Goal: Task Accomplishment & Management: Manage account settings

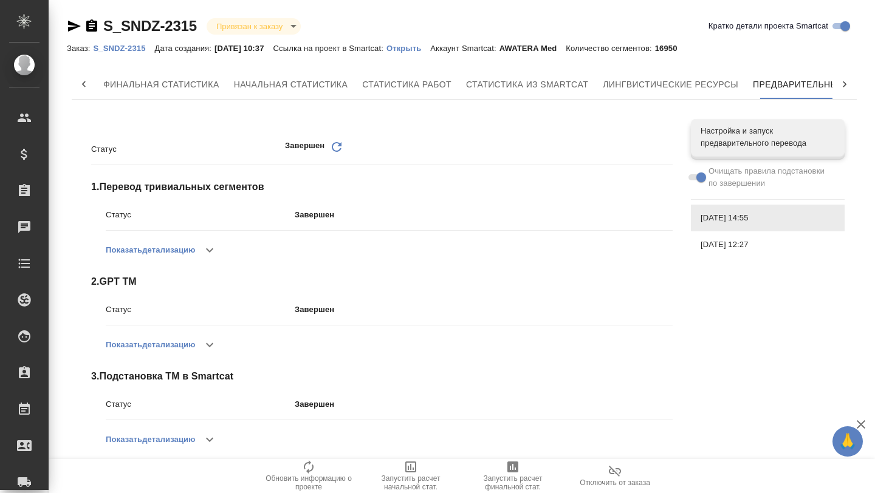
scroll to position [0, 80]
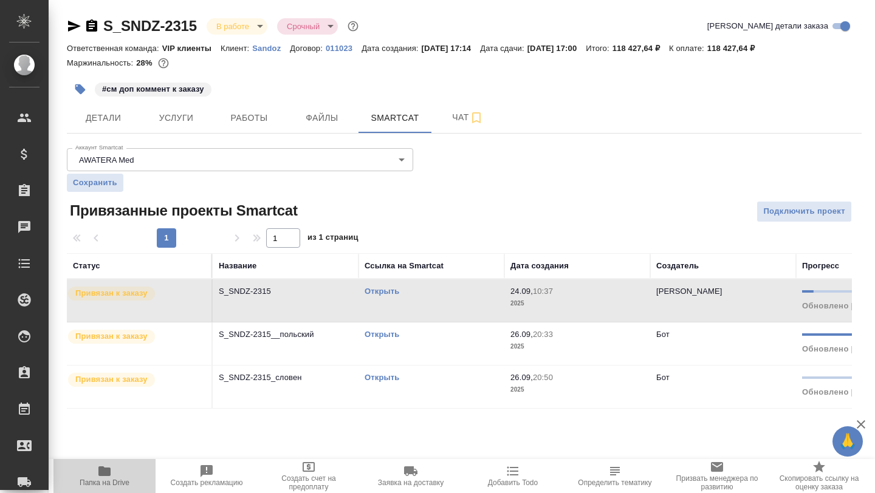
click at [107, 474] on icon "button" at bounding box center [104, 471] width 12 height 10
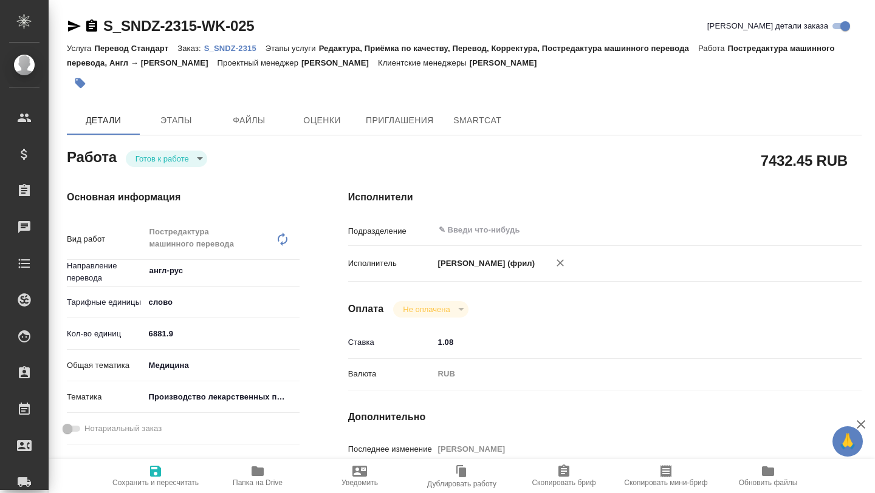
click at [232, 45] on p "S_SNDZ-2315" at bounding box center [234, 48] width 61 height 9
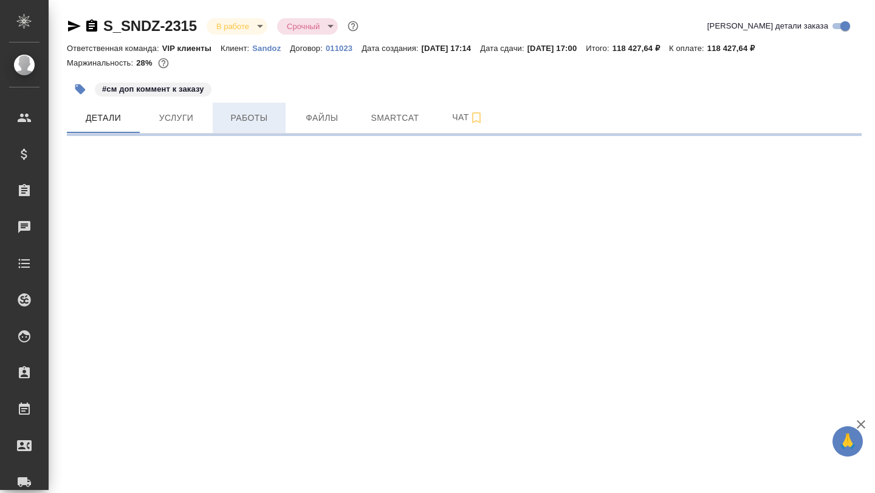
select select "RU"
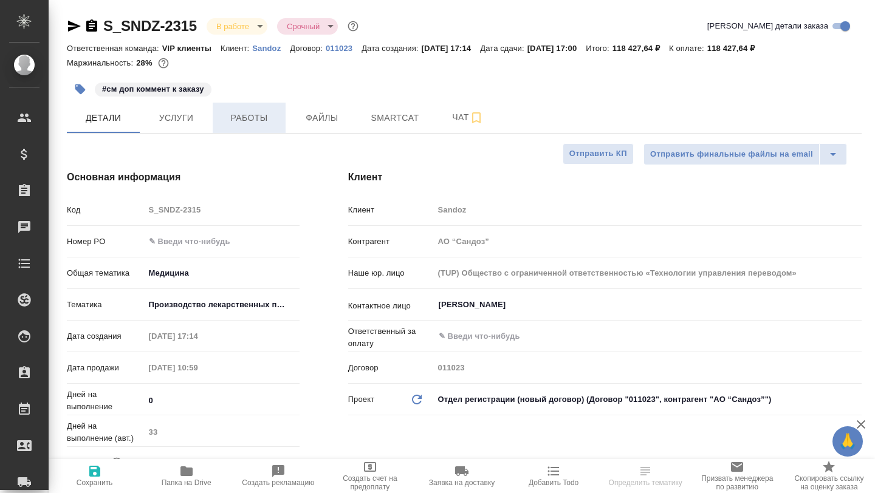
type textarea "x"
click at [263, 124] on span "Работы" at bounding box center [249, 118] width 58 height 15
type textarea "x"
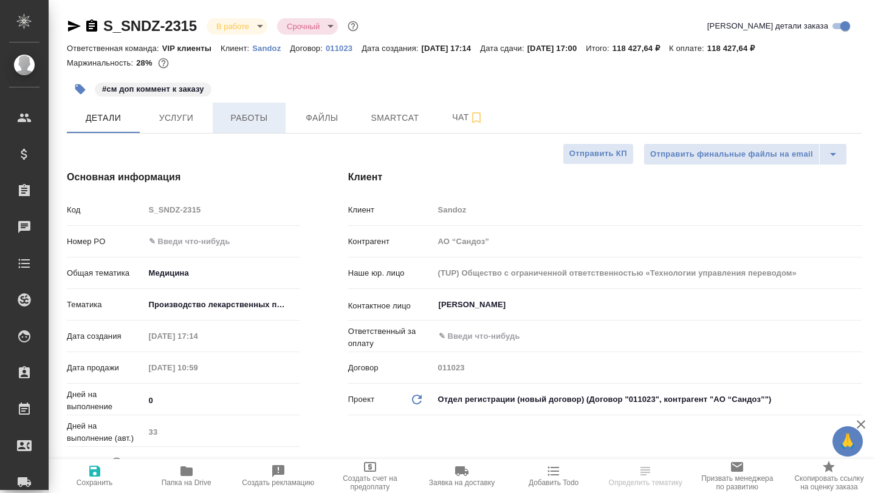
type textarea "x"
type input "[PERSON_NAME] Валентина"
type input "Комаров Роман"
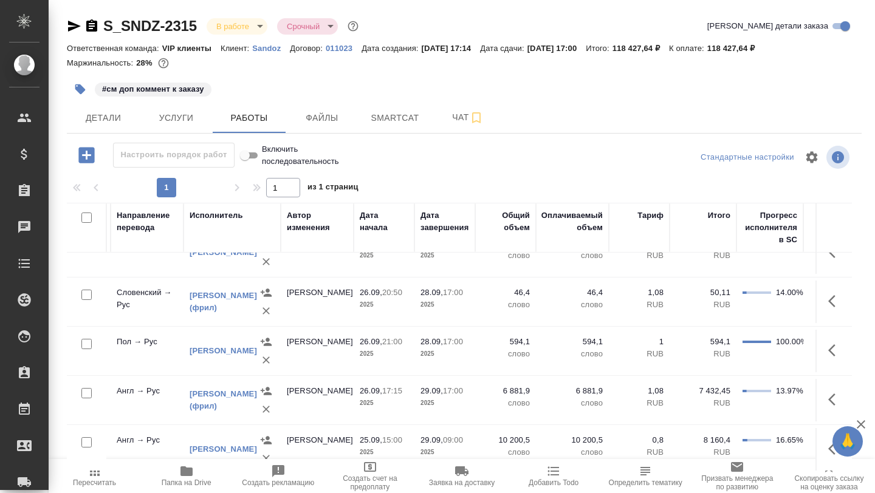
scroll to position [358, 397]
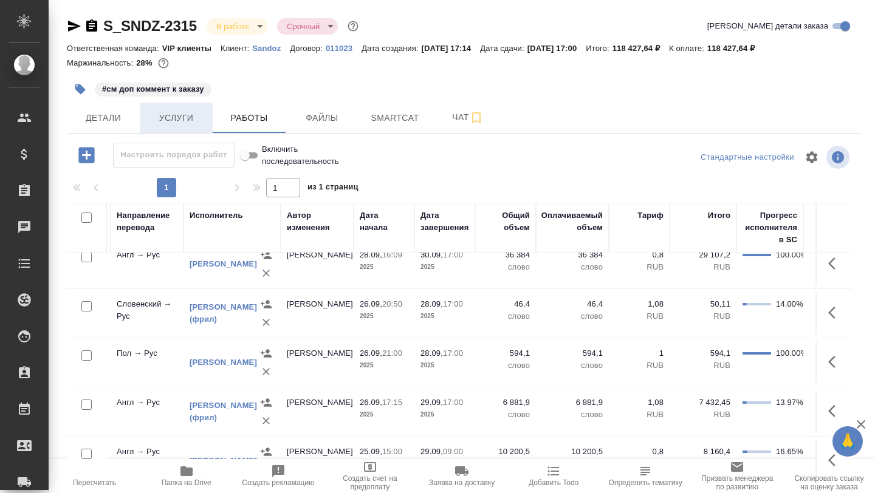
click at [183, 119] on span "Услуги" at bounding box center [176, 118] width 58 height 15
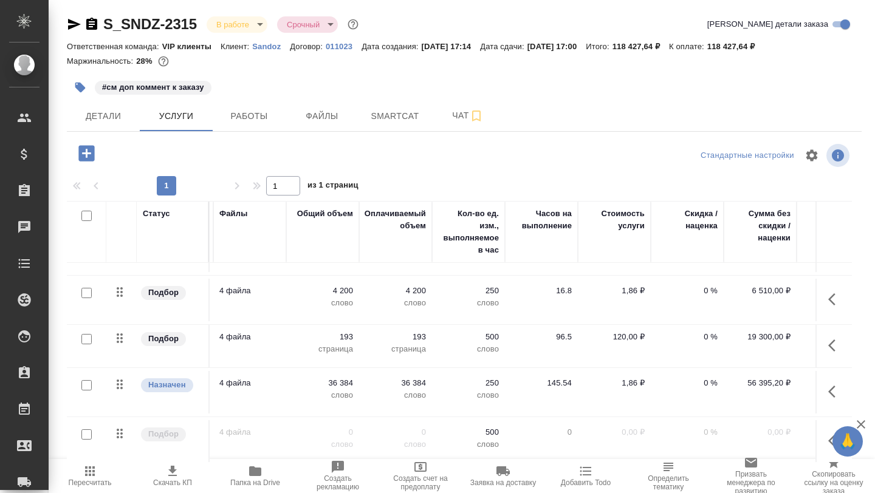
scroll to position [37, 360]
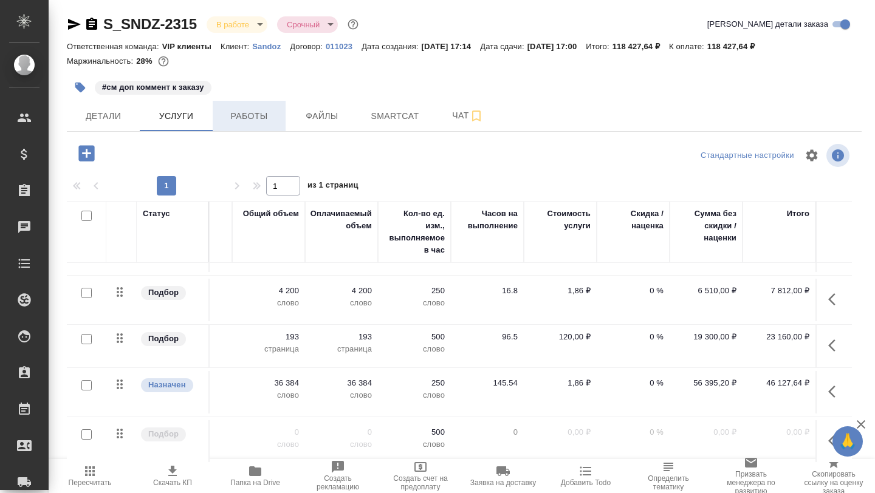
click at [250, 120] on span "Работы" at bounding box center [249, 116] width 58 height 15
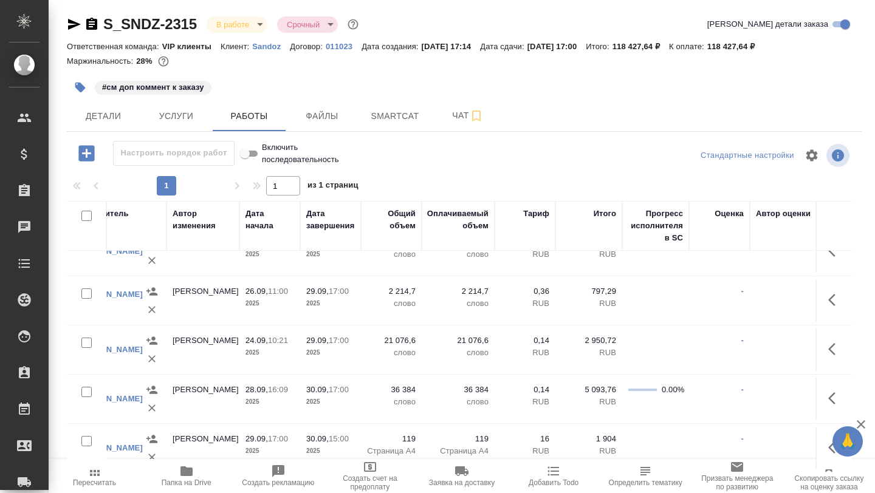
scroll to position [615, 512]
click at [172, 122] on span "Услуги" at bounding box center [176, 116] width 58 height 15
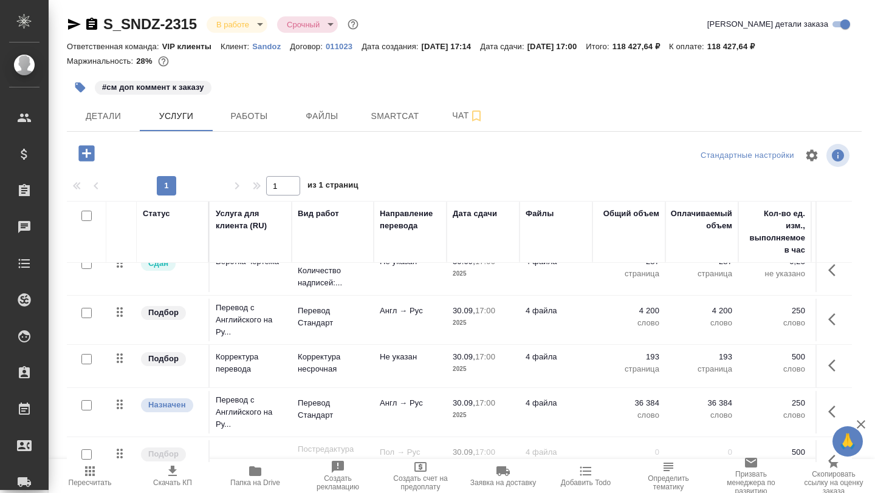
scroll to position [15, 0]
click at [68, 25] on icon "button" at bounding box center [74, 24] width 15 height 15
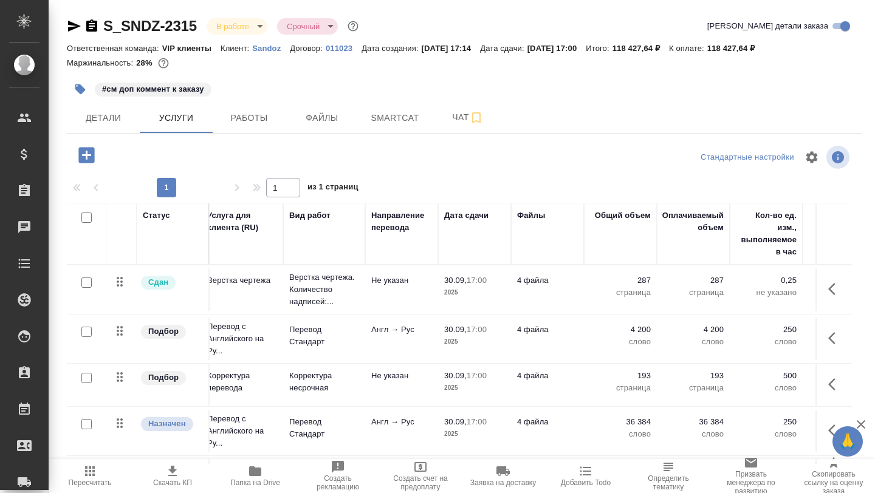
scroll to position [6, 0]
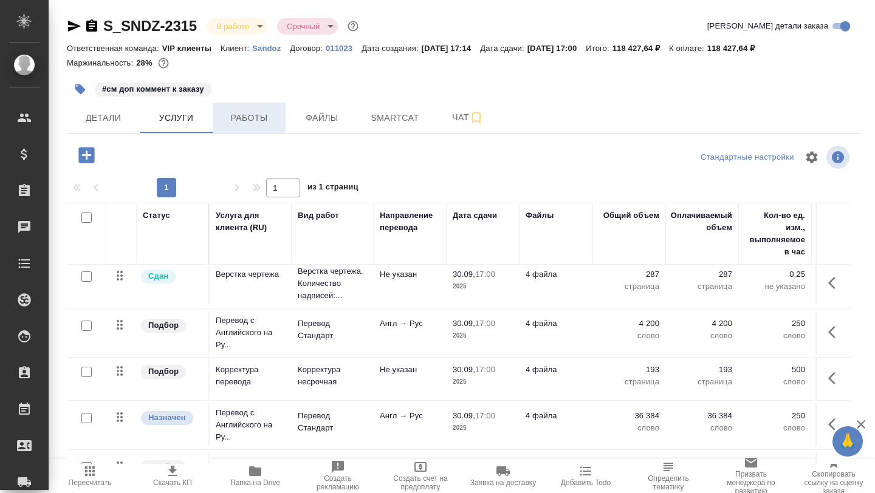
click at [241, 119] on span "Работы" at bounding box center [249, 118] width 58 height 15
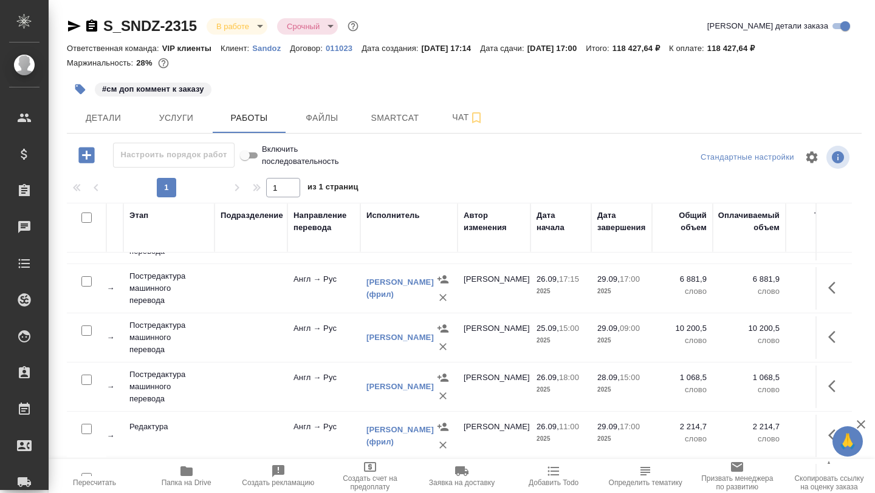
scroll to position [489, 220]
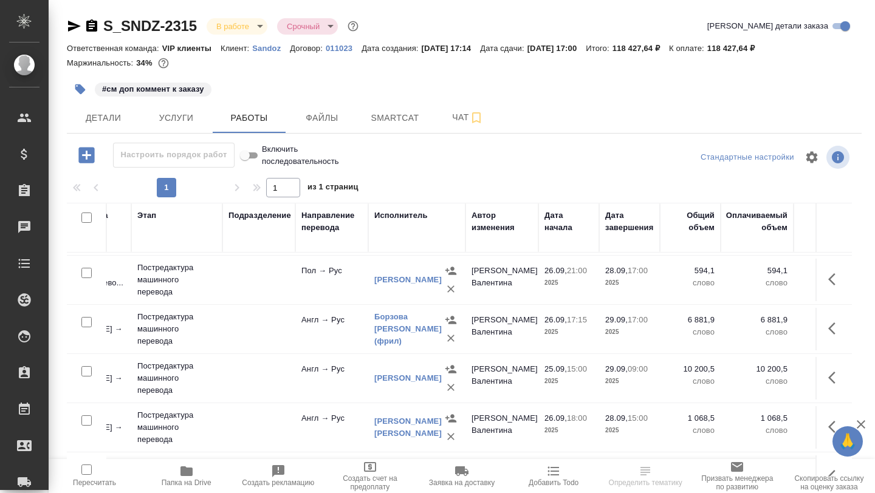
scroll to position [446, 212]
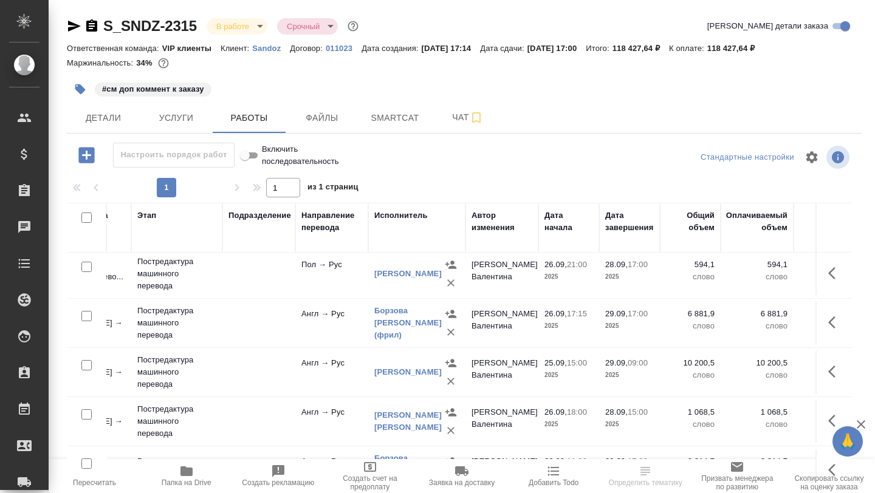
click at [358, 304] on td "Англ → Рус" at bounding box center [331, 323] width 73 height 43
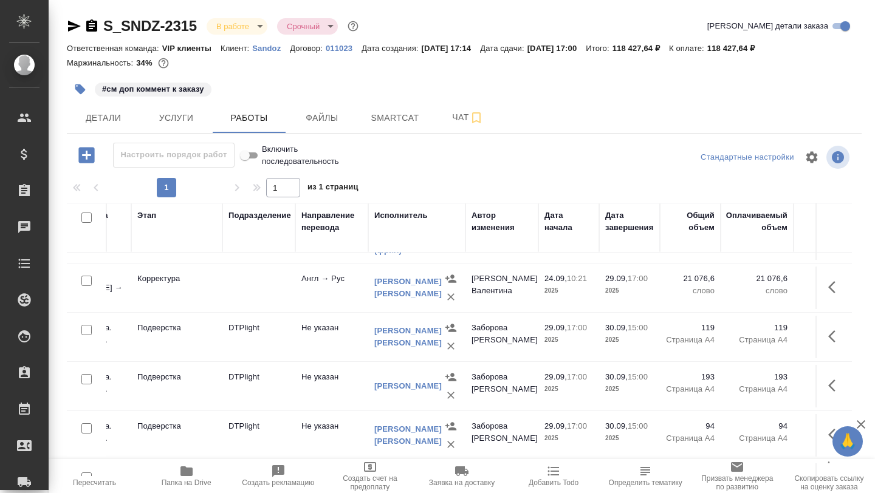
scroll to position [712, 212]
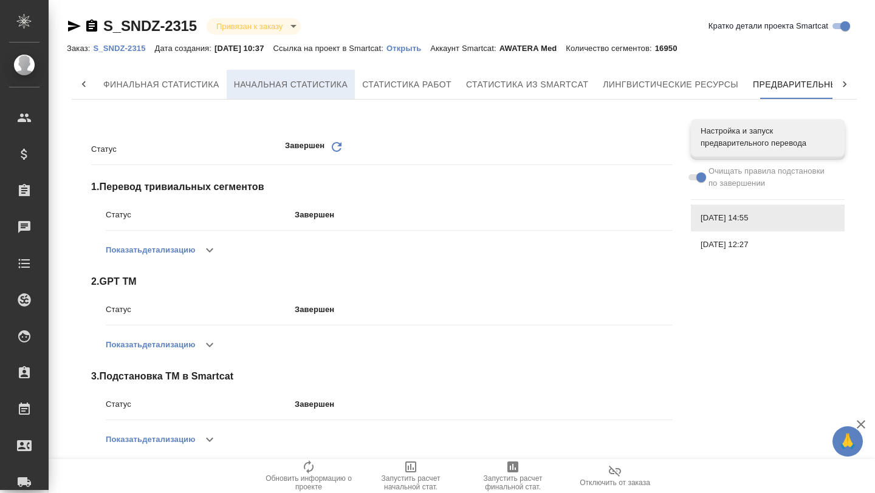
scroll to position [0, 80]
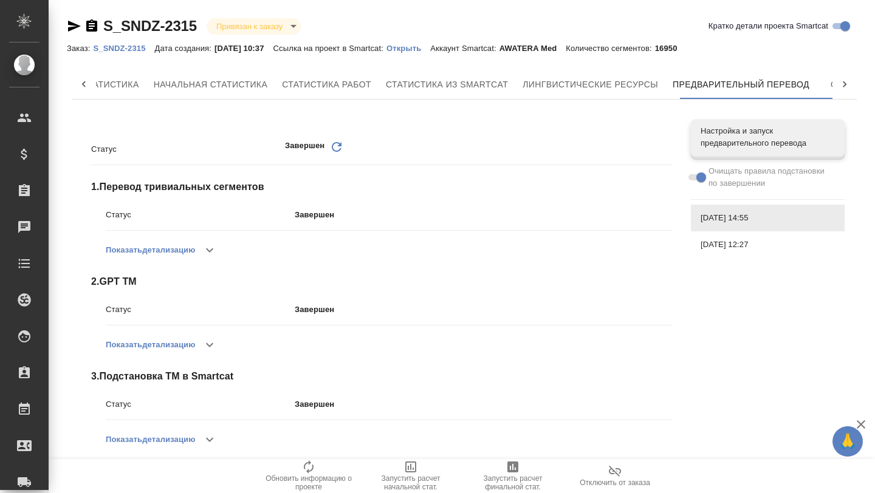
click at [79, 87] on icon at bounding box center [84, 84] width 12 height 12
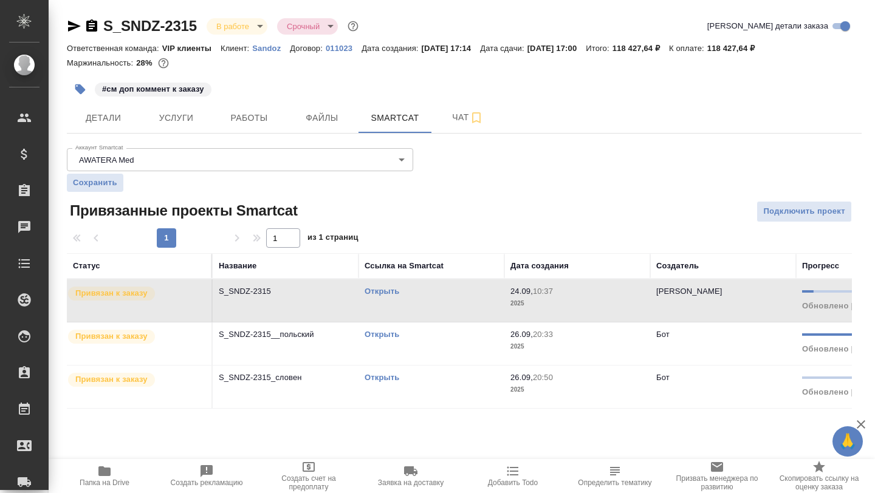
click at [106, 478] on icon "button" at bounding box center [104, 471] width 15 height 15
